Goal: Find specific page/section: Find specific page/section

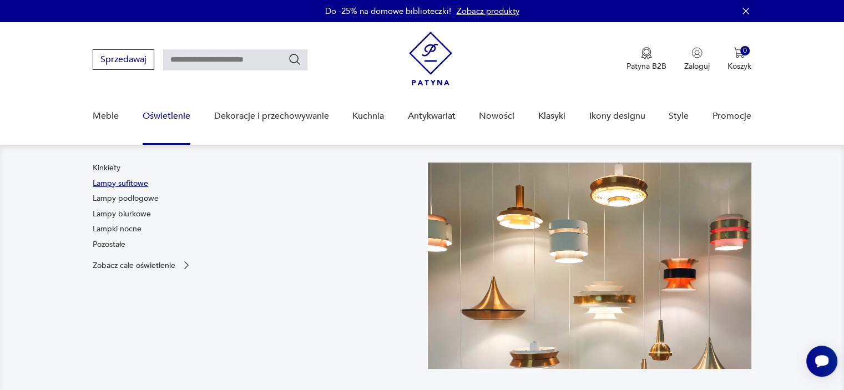
click at [143, 184] on link "Lampy sufitowe" at bounding box center [120, 183] width 55 height 11
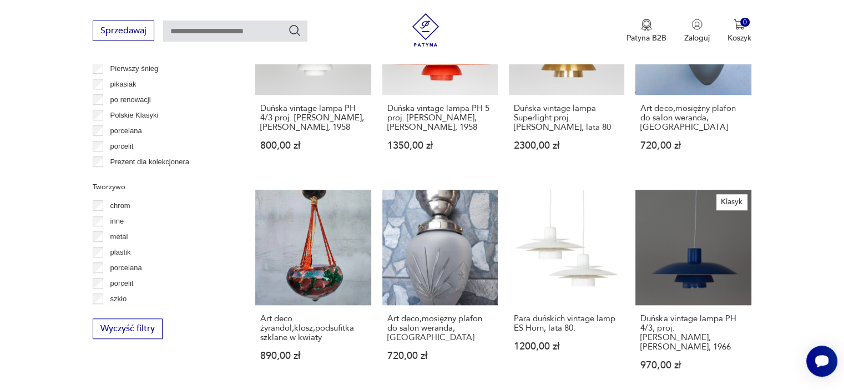
scroll to position [983, 0]
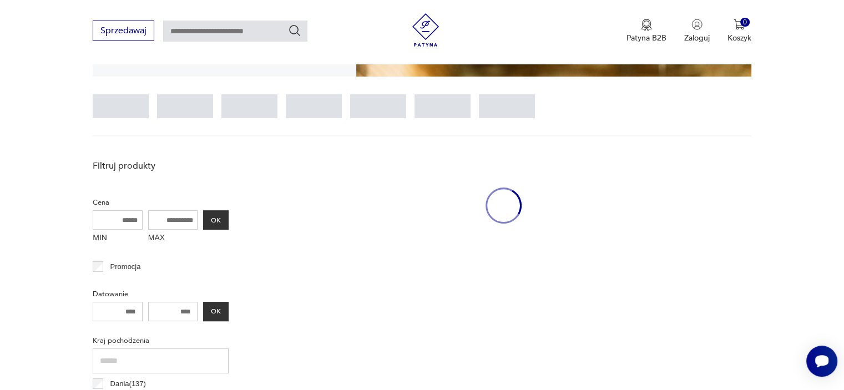
scroll to position [261, 0]
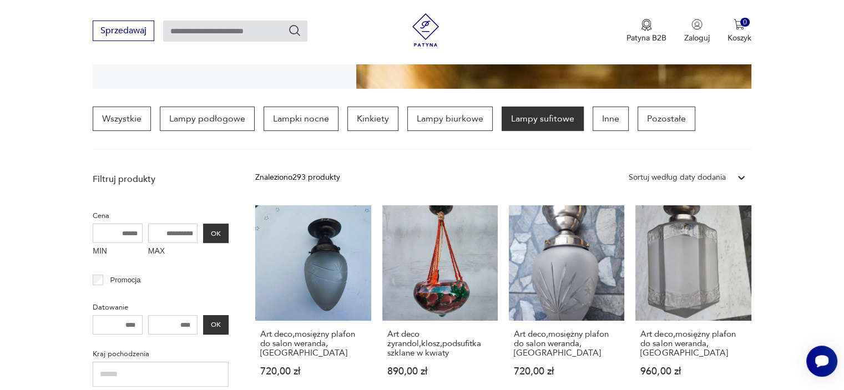
drag, startPoint x: 180, startPoint y: 233, endPoint x: 146, endPoint y: 231, distance: 34.5
click at [146, 231] on div "MIN MAX OK" at bounding box center [161, 242] width 136 height 37
drag, startPoint x: 158, startPoint y: 235, endPoint x: 194, endPoint y: 242, distance: 37.4
click at [194, 242] on div "MAX" at bounding box center [173, 242] width 50 height 37
drag, startPoint x: 158, startPoint y: 232, endPoint x: 184, endPoint y: 236, distance: 27.0
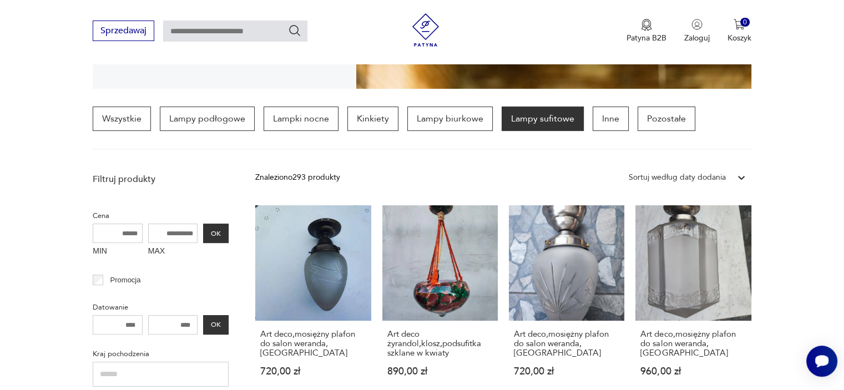
click at [184, 236] on input "MAX" at bounding box center [173, 233] width 50 height 19
click at [168, 231] on input "MAX" at bounding box center [173, 233] width 50 height 19
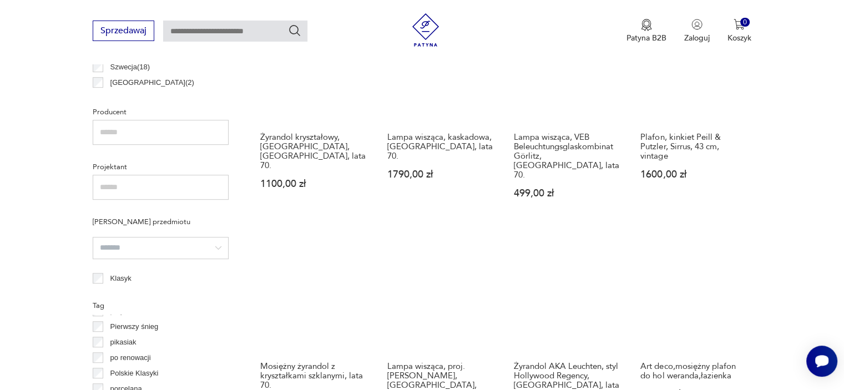
scroll to position [927, 0]
